Goal: Information Seeking & Learning: Find specific page/section

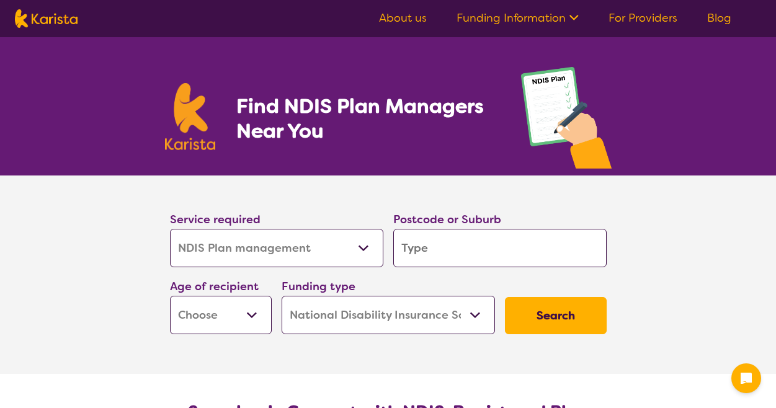
select select "NDIS Plan management"
select select "NDIS"
select select "NDIS Plan management"
select select "NDIS"
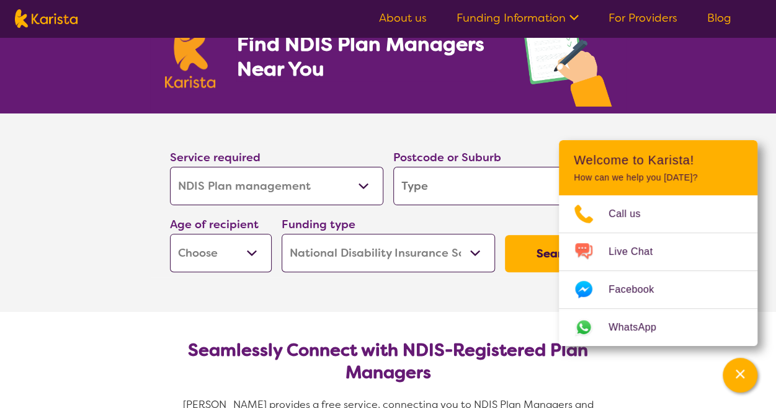
click at [257, 256] on select "Early Childhood - 0 to 9 Child - 10 to 11 Adolescent - 12 to 17 Adult - 18 to 6…" at bounding box center [221, 253] width 102 height 38
select select "AD"
click at [170, 234] on select "Early Childhood - 0 to 9 Child - 10 to 11 Adolescent - 12 to 17 Adult - 18 to 6…" at bounding box center [221, 253] width 102 height 38
select select "AD"
click at [519, 250] on button "Search" at bounding box center [556, 253] width 102 height 37
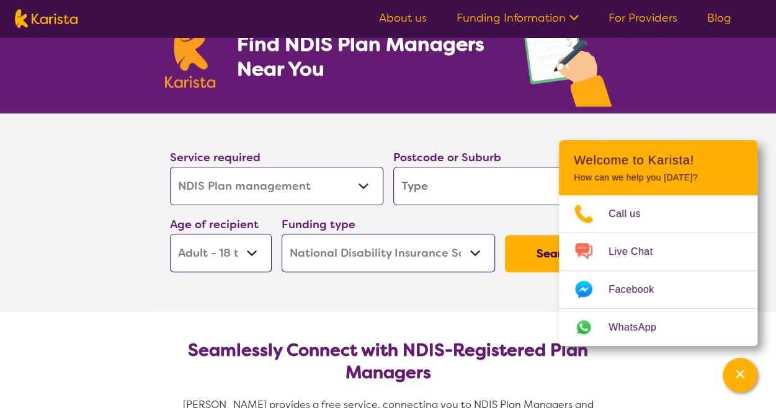
click at [440, 181] on input "search" at bounding box center [499, 186] width 213 height 38
type input "6"
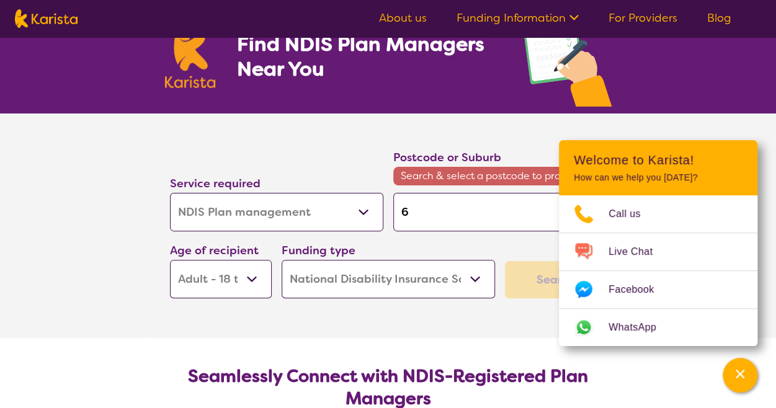
type input "60"
type input "6"
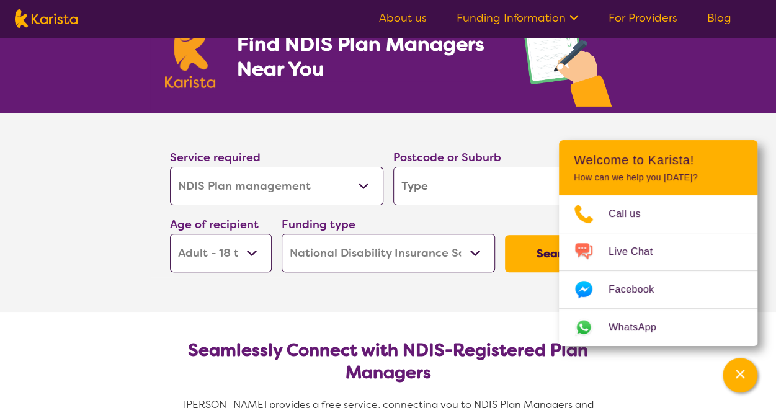
type input "p"
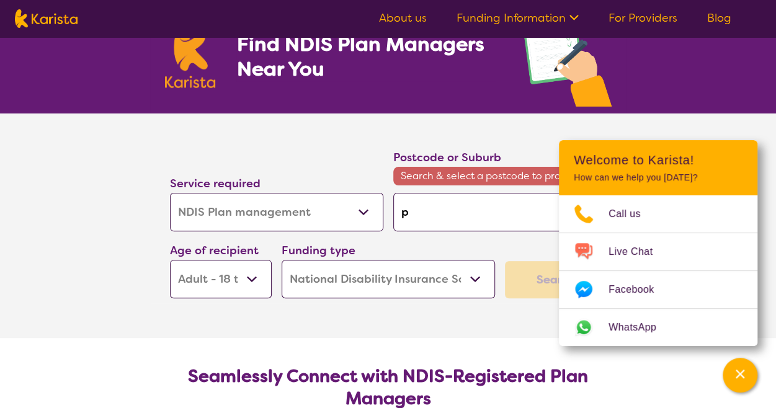
type input "pe"
type input "per"
type input "pert"
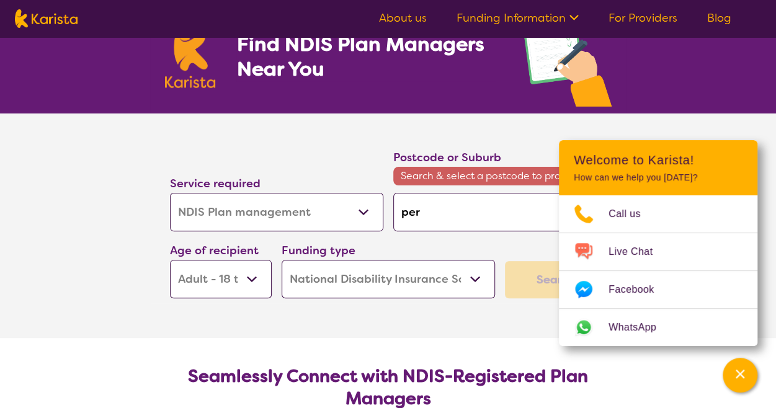
type input "pert"
type input "[GEOGRAPHIC_DATA]"
click at [736, 381] on div "Channel Menu" at bounding box center [739, 374] width 25 height 27
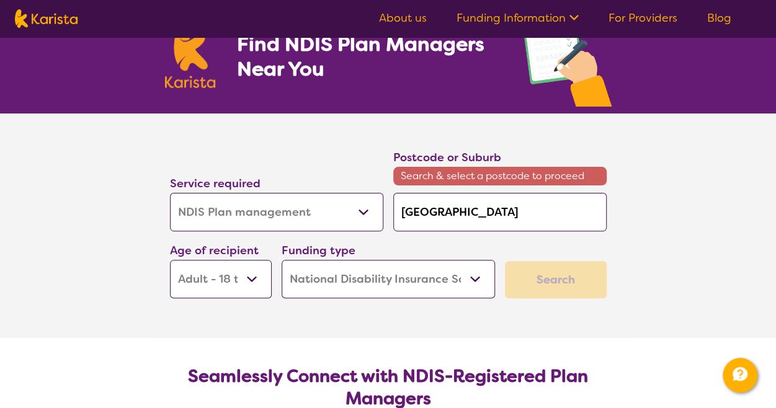
click at [428, 271] on select "Home Care Package (HCP) National Disability Insurance Scheme (NDIS) I don't know" at bounding box center [387, 279] width 213 height 38
click at [281, 260] on select "Home Care Package (HCP) National Disability Insurance Scheme (NDIS) I don't know" at bounding box center [387, 279] width 213 height 38
click at [563, 278] on div "Search" at bounding box center [556, 279] width 102 height 37
click at [366, 218] on select "Allied Health Assistant Assessment ([MEDICAL_DATA] or [MEDICAL_DATA]) Behaviour…" at bounding box center [276, 212] width 213 height 38
click at [365, 218] on select "Allied Health Assistant Assessment ([MEDICAL_DATA] or [MEDICAL_DATA]) Behaviour…" at bounding box center [276, 212] width 213 height 38
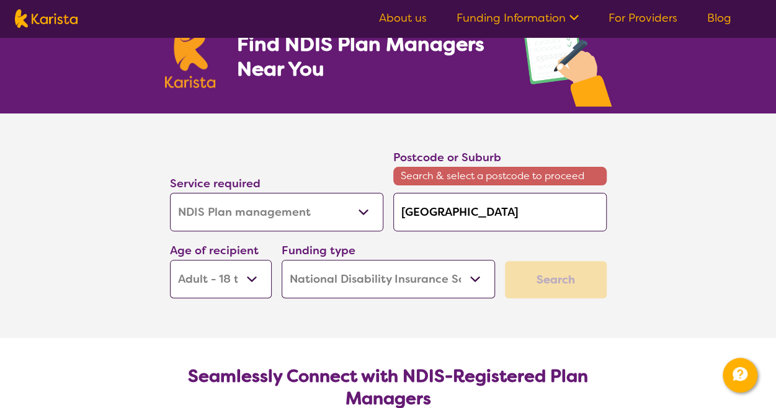
click at [466, 204] on input "[GEOGRAPHIC_DATA]" at bounding box center [499, 212] width 213 height 38
drag, startPoint x: 481, startPoint y: 219, endPoint x: 343, endPoint y: 219, distance: 137.6
click at [343, 219] on div "Service required Allied Health Assistant Assessment ([MEDICAL_DATA] or [MEDICAL…" at bounding box center [388, 223] width 446 height 160
type input "6"
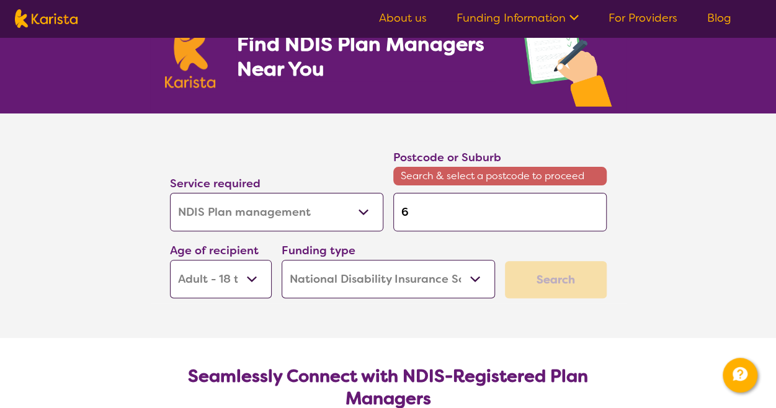
type input "60"
type input "601"
type input "6014"
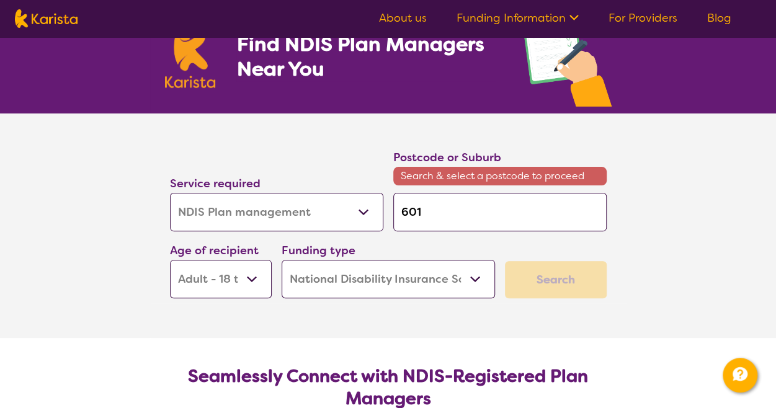
type input "6014"
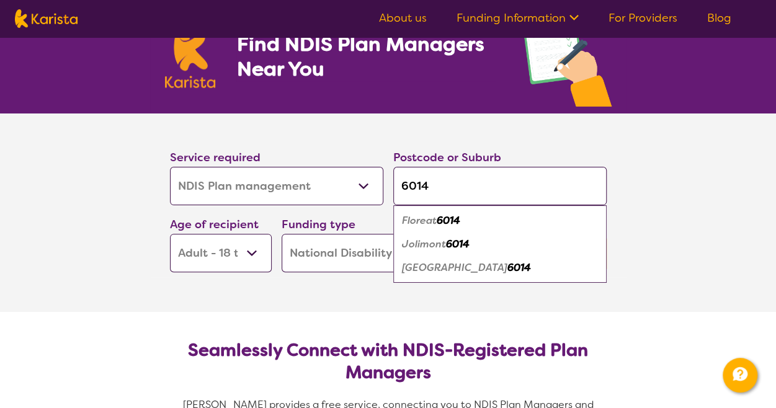
type input "6014"
click at [477, 265] on div "Wembley 6014" at bounding box center [499, 268] width 201 height 24
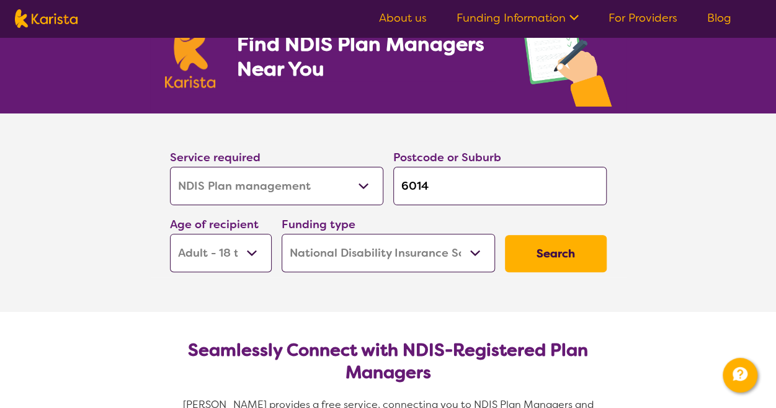
click at [563, 253] on button "Search" at bounding box center [556, 253] width 102 height 37
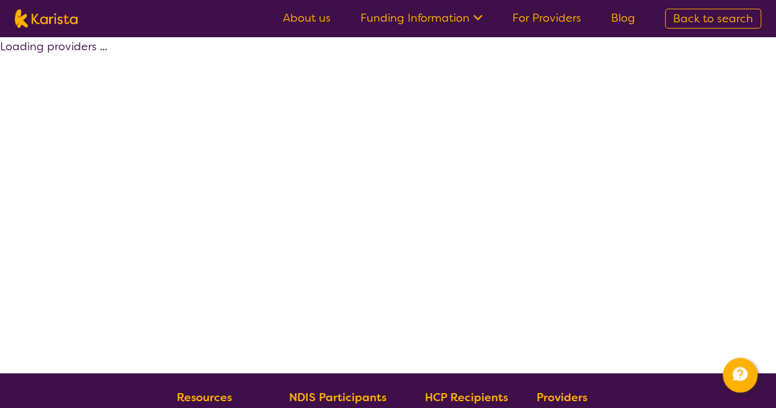
select select "by_score"
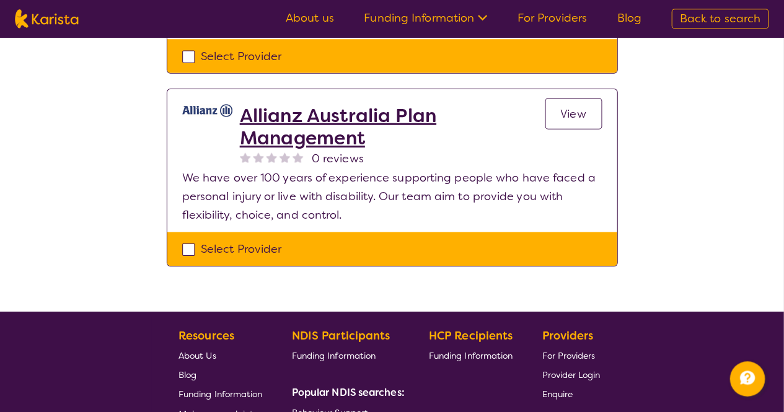
scroll to position [1116, 0]
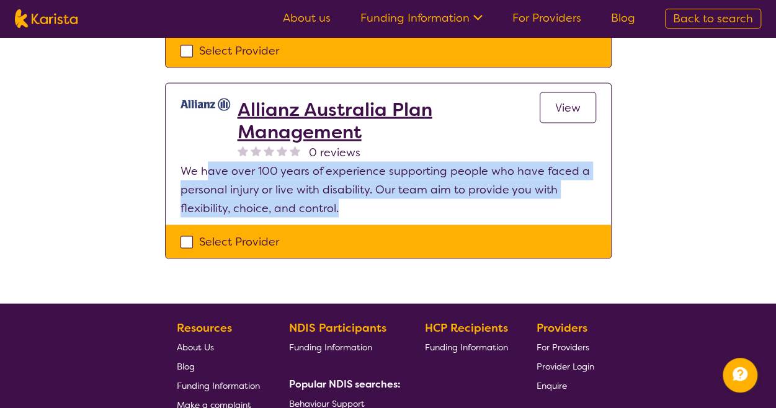
drag, startPoint x: 205, startPoint y: 170, endPoint x: 384, endPoint y: 201, distance: 181.8
click at [384, 201] on p "We have over 100 years of experience supporting people who have faced a persona…" at bounding box center [387, 189] width 415 height 56
